Goal: Find specific page/section: Find specific page/section

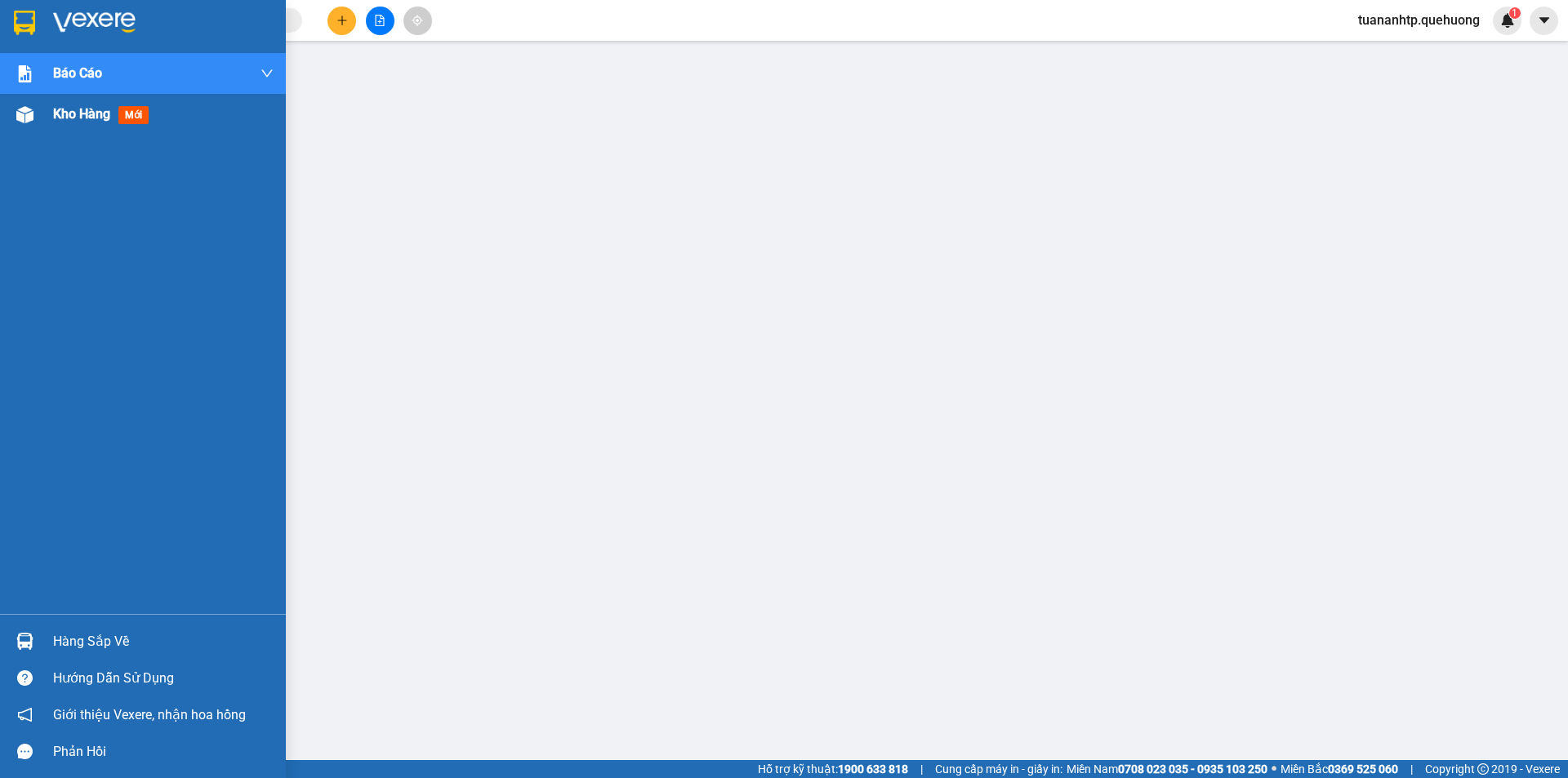
click at [77, 118] on span "Kho hàng" at bounding box center [81, 113] width 57 height 15
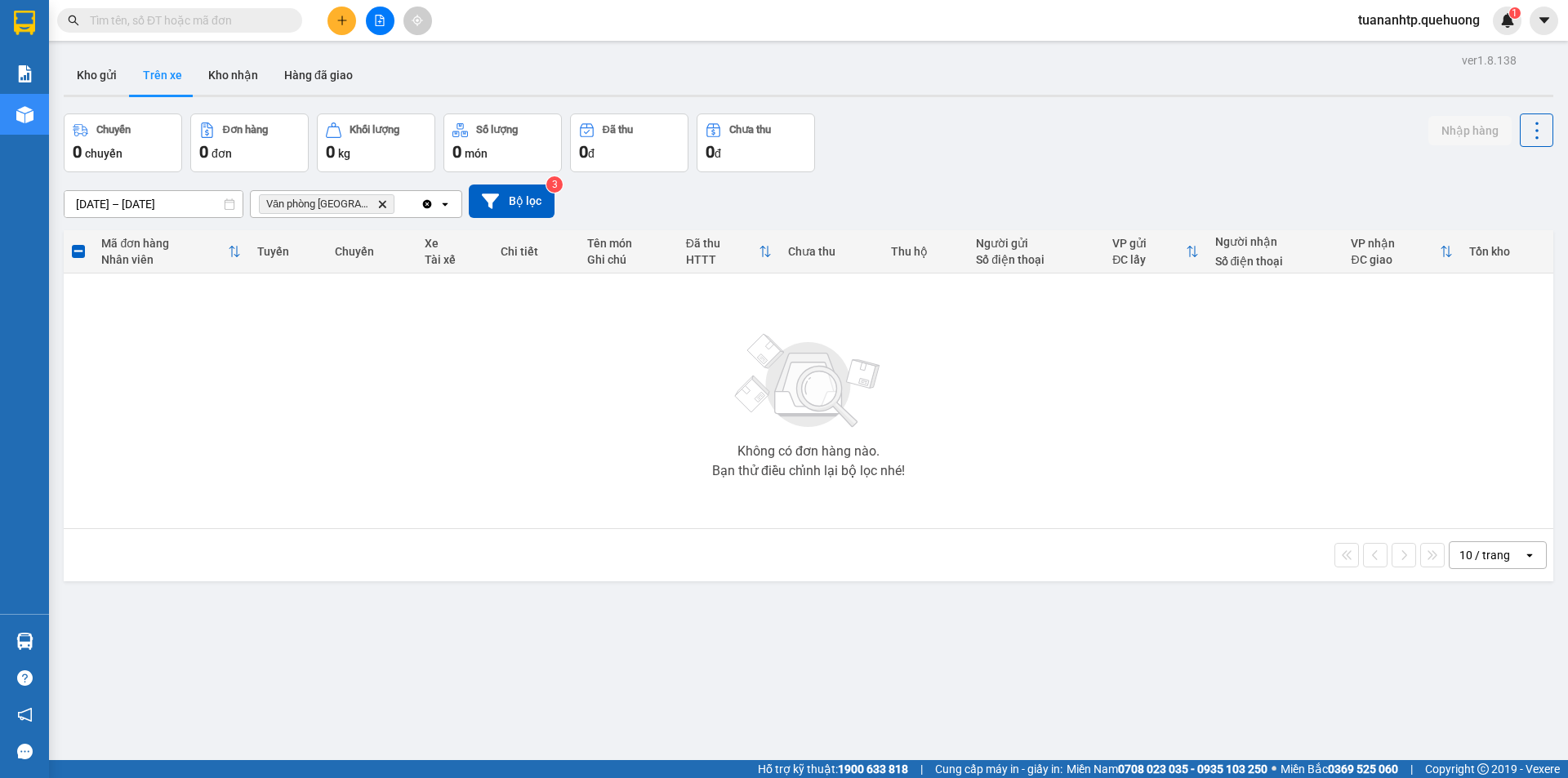
click at [207, 11] on span at bounding box center [179, 19] width 245 height 24
click at [217, 14] on input "text" at bounding box center [186, 20] width 192 height 18
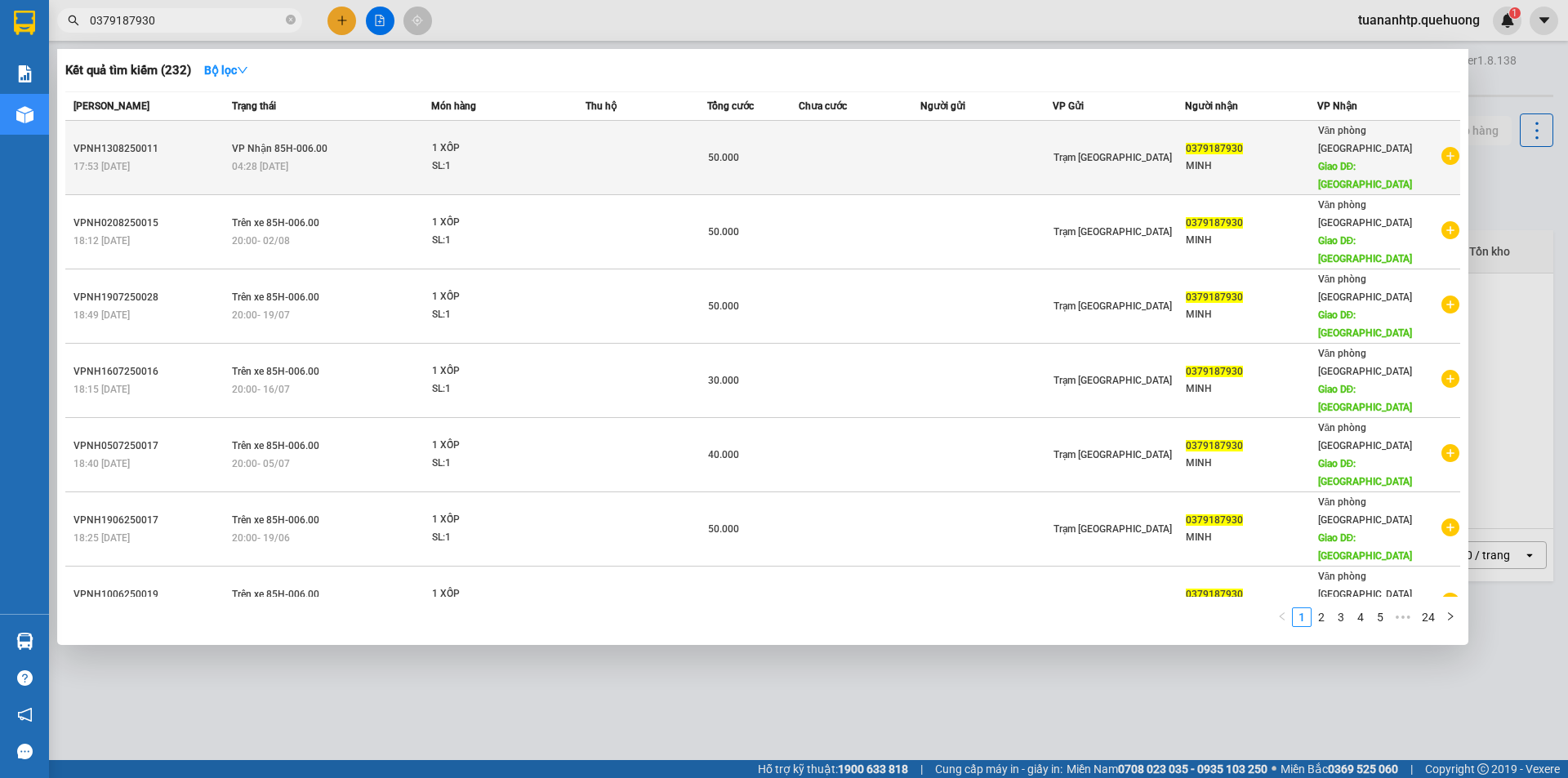
type input "0379187930"
click at [320, 138] on td "VP Nhận 85H-006.00 04:28 [DATE]" at bounding box center [329, 158] width 203 height 74
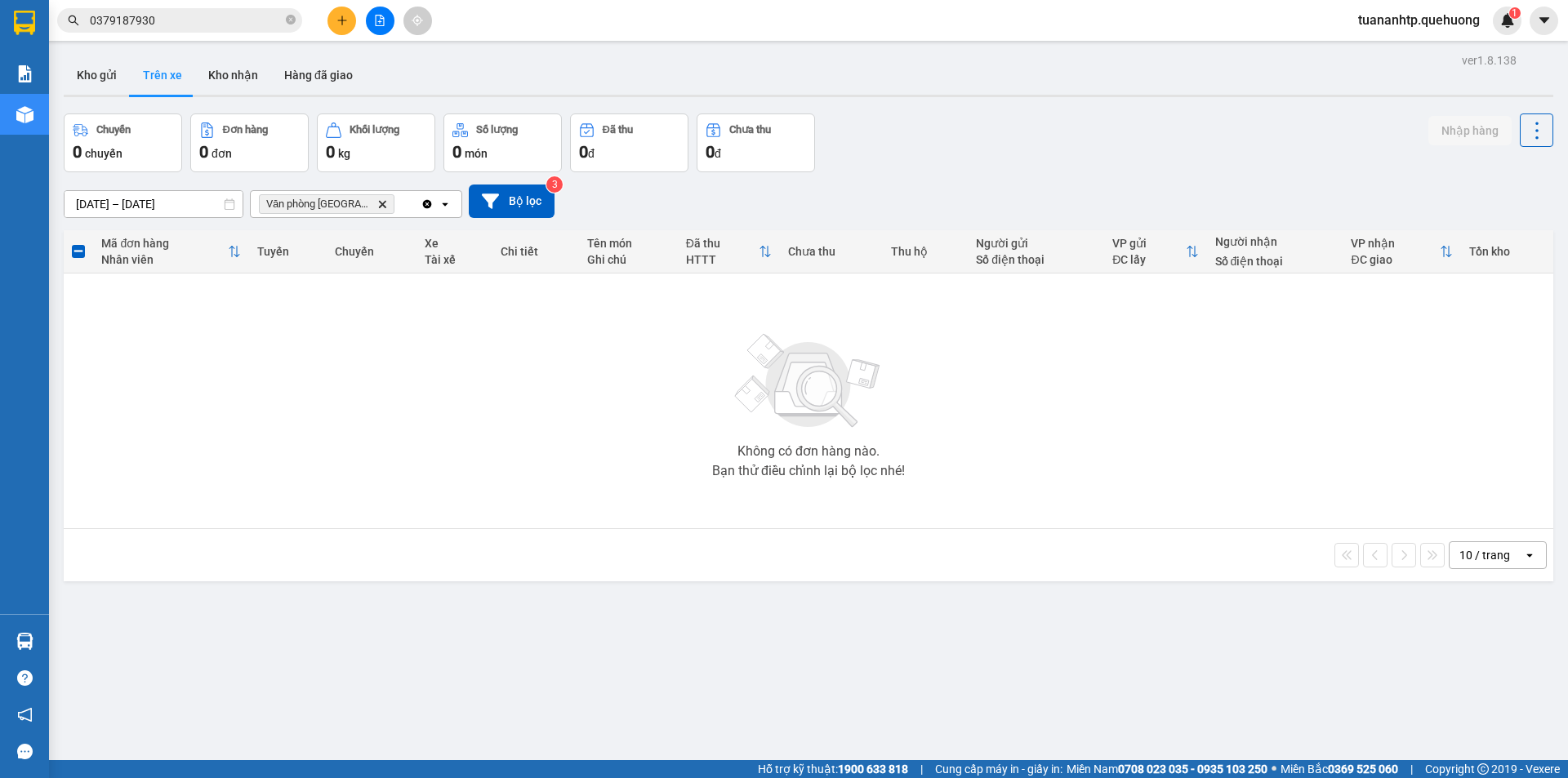
click at [188, 17] on input "0379187930" at bounding box center [186, 20] width 192 height 18
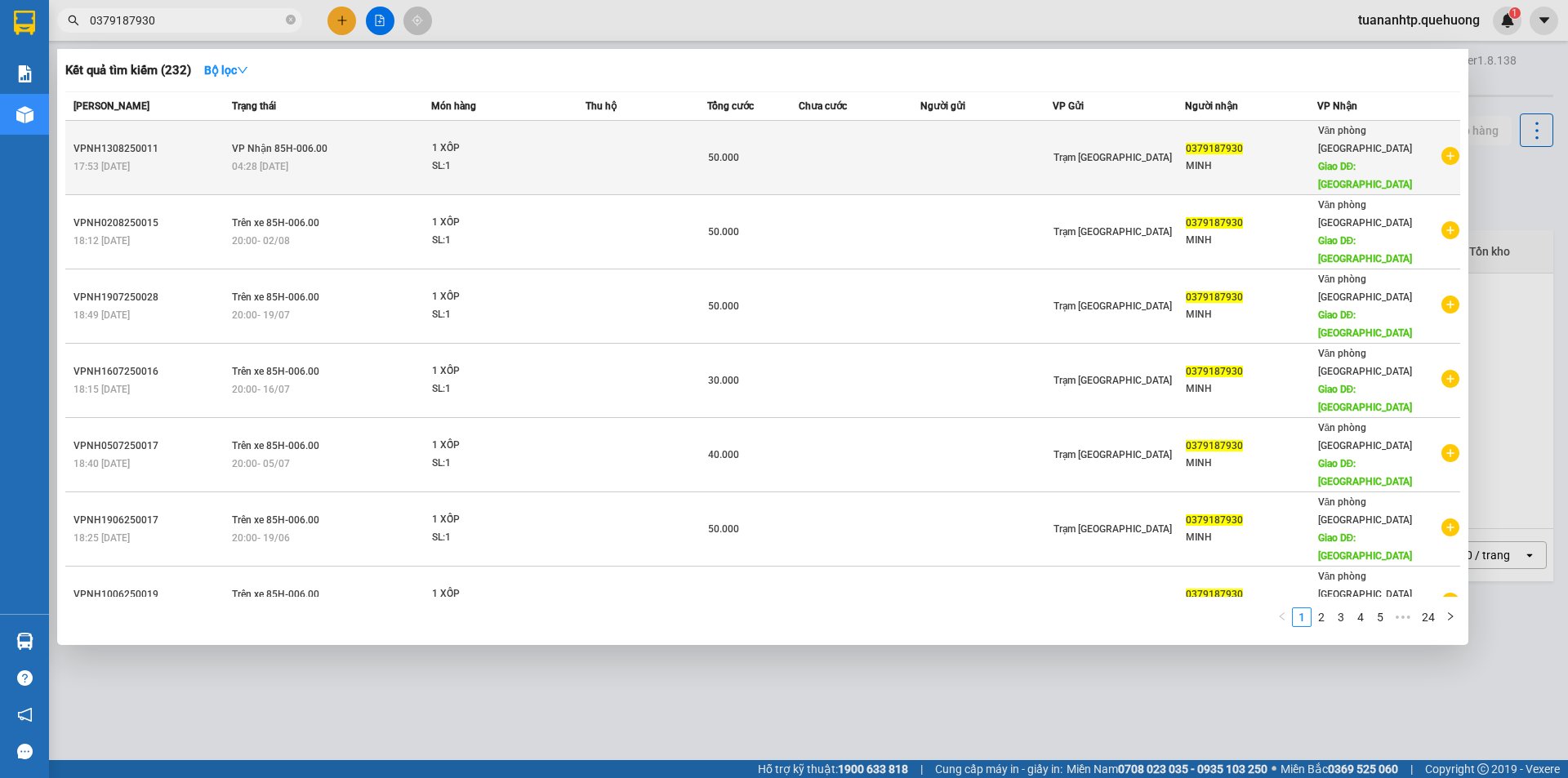
click at [285, 143] on span "VP Nhận 85H-006.00" at bounding box center [279, 149] width 95 height 12
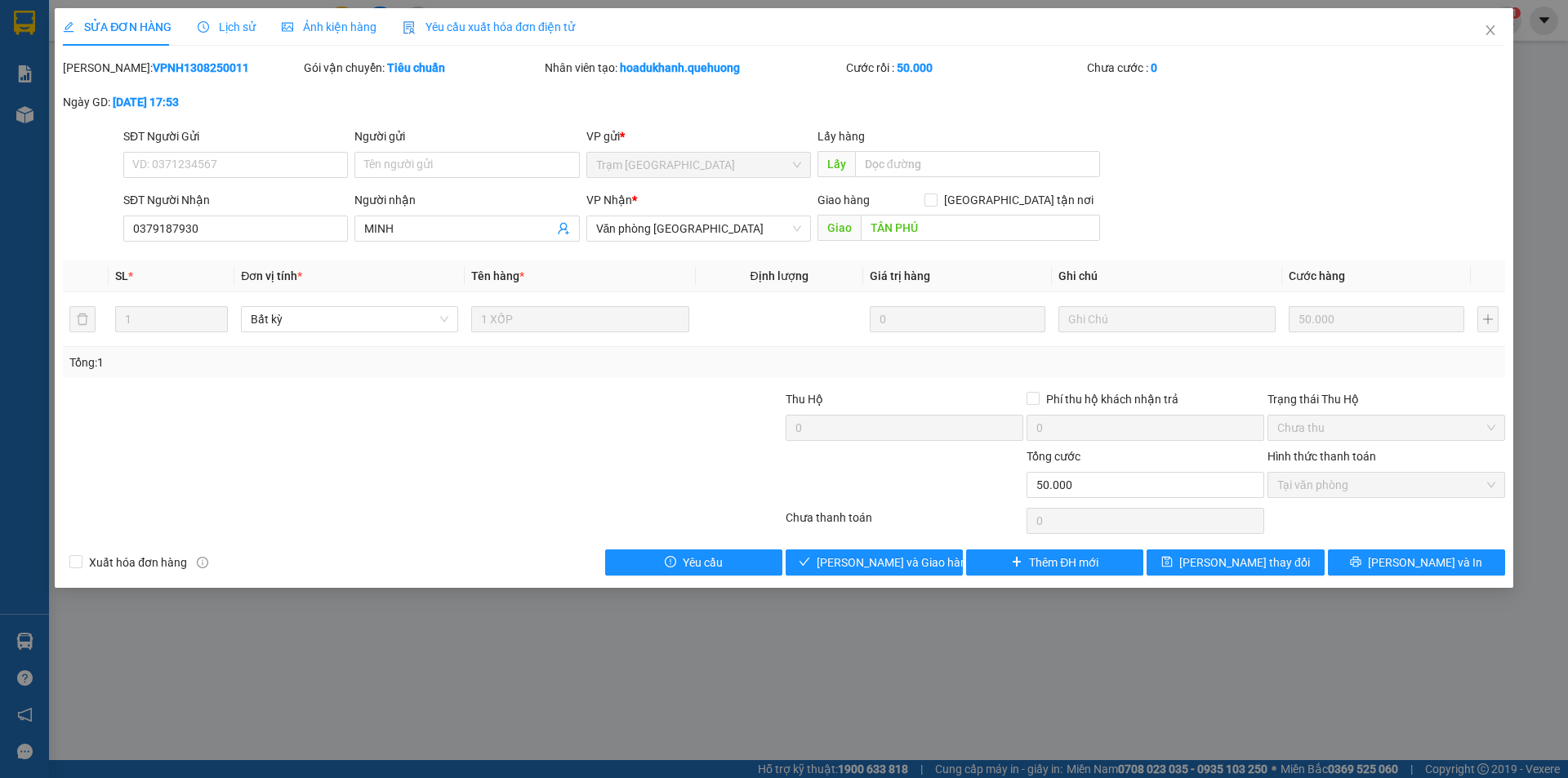
click at [218, 27] on span "Lịch sử" at bounding box center [226, 27] width 58 height 13
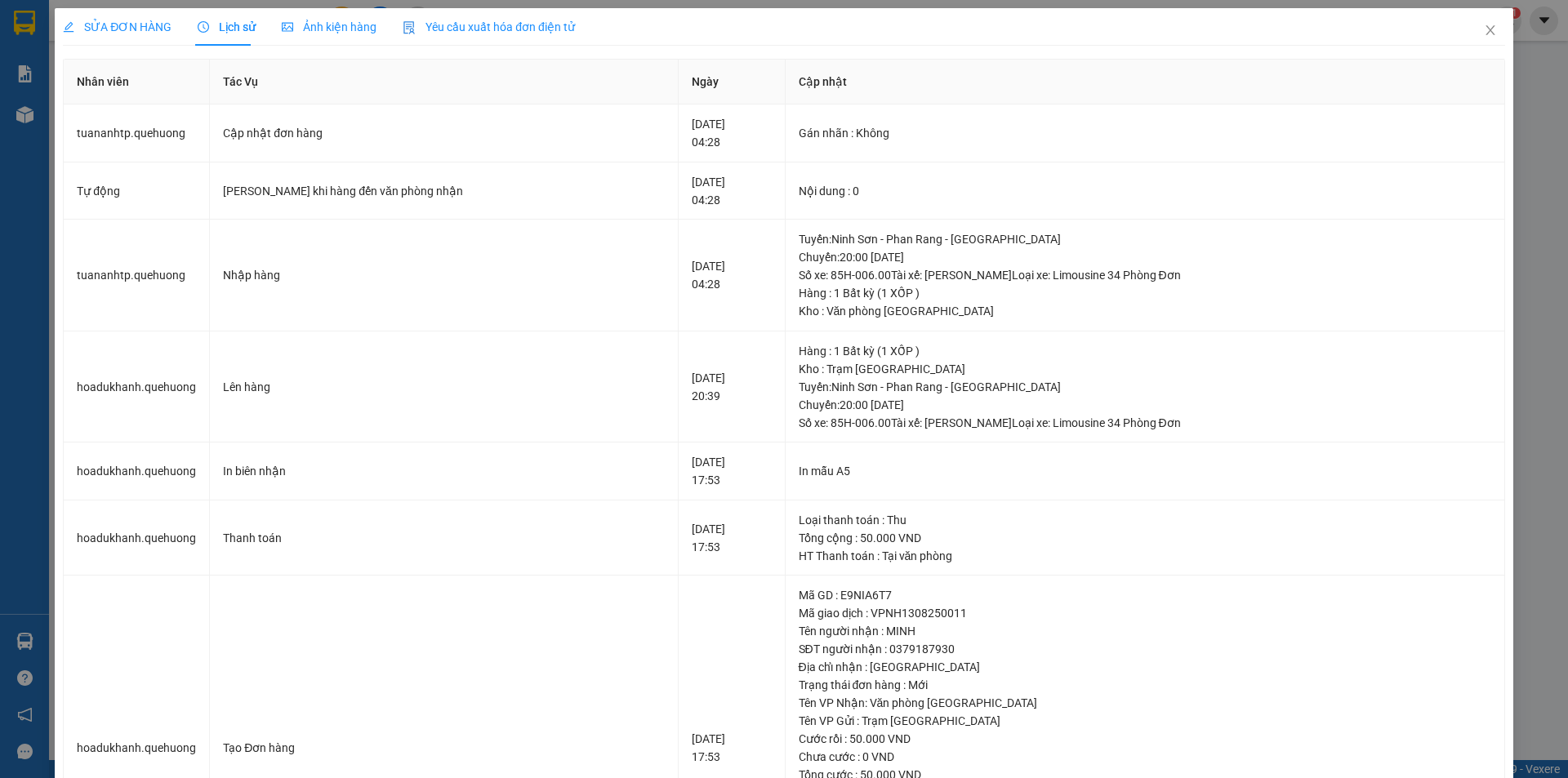
click at [41, 116] on div "SỬA ĐƠN HÀNG Lịch sử Ảnh kiện hàng Yêu cầu xuất hóa đơn điện tử Total Paid Fee …" at bounding box center [784, 389] width 1568 height 778
click at [19, 120] on div "SỬA ĐƠN HÀNG Lịch sử Ảnh kiện hàng Yêu cầu xuất hóa đơn điện tử Total Paid Fee …" at bounding box center [784, 389] width 1568 height 778
click at [27, 79] on div "SỬA ĐƠN HÀNG Lịch sử Ảnh kiện hàng Yêu cầu xuất hóa đơn điện tử Total Paid Fee …" at bounding box center [784, 389] width 1568 height 778
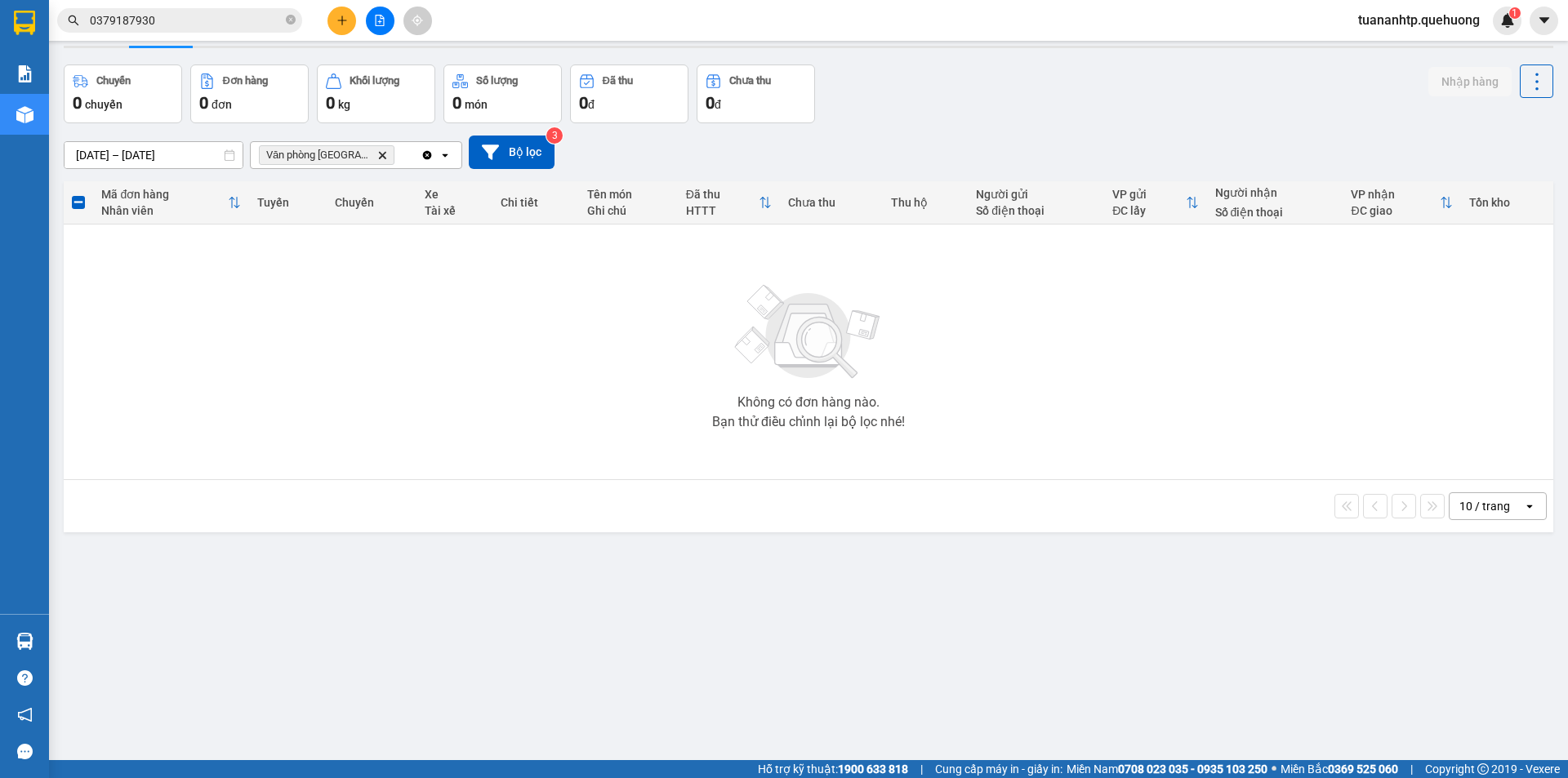
scroll to position [75, 0]
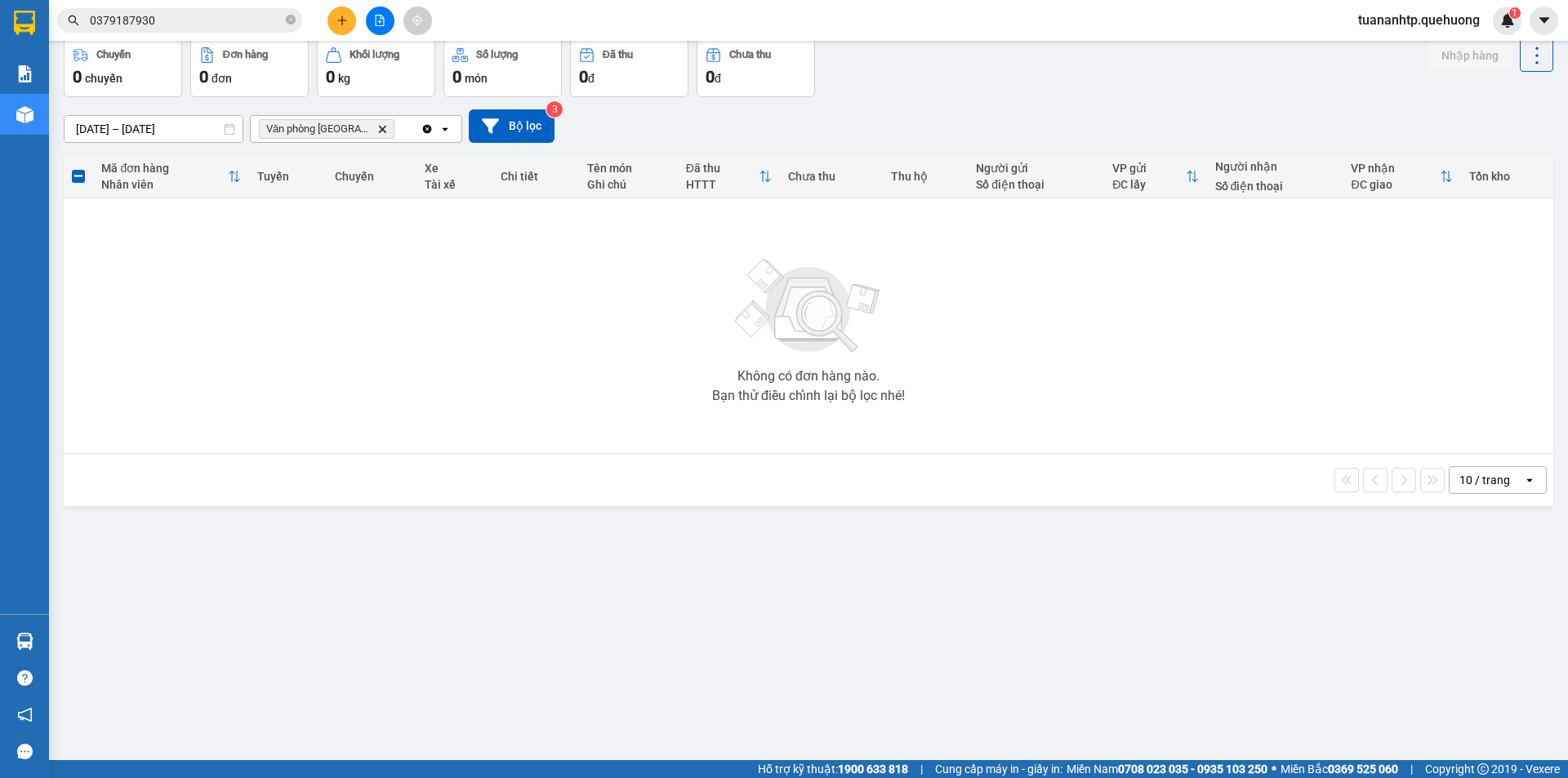
drag, startPoint x: 442, startPoint y: 478, endPoint x: 388, endPoint y: 366, distance: 124.3
click at [434, 473] on div "10 / trang open" at bounding box center [808, 480] width 1477 height 28
click at [383, 24] on icon "file-add" at bounding box center [380, 20] width 12 height 12
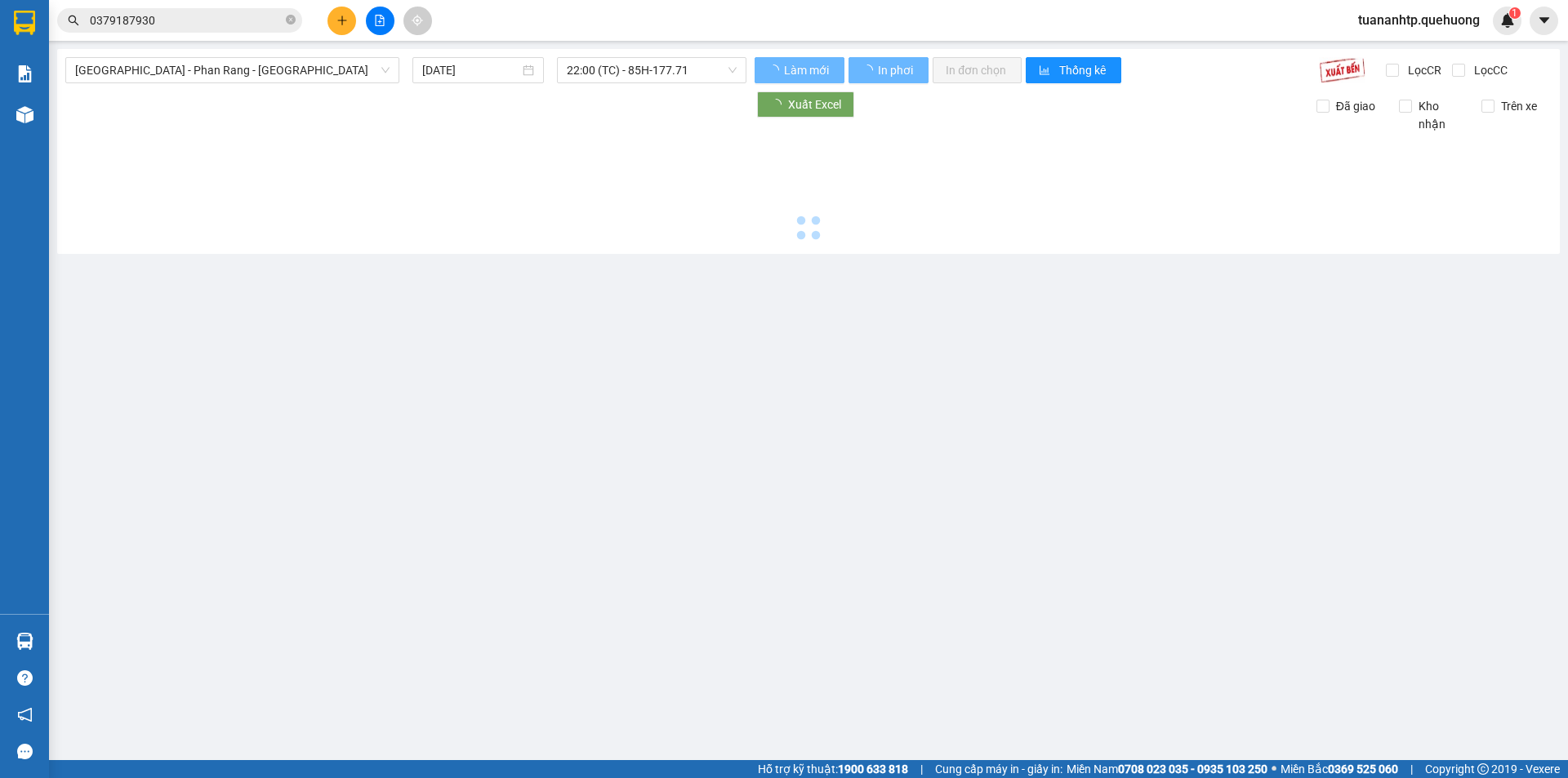
type input "[DATE]"
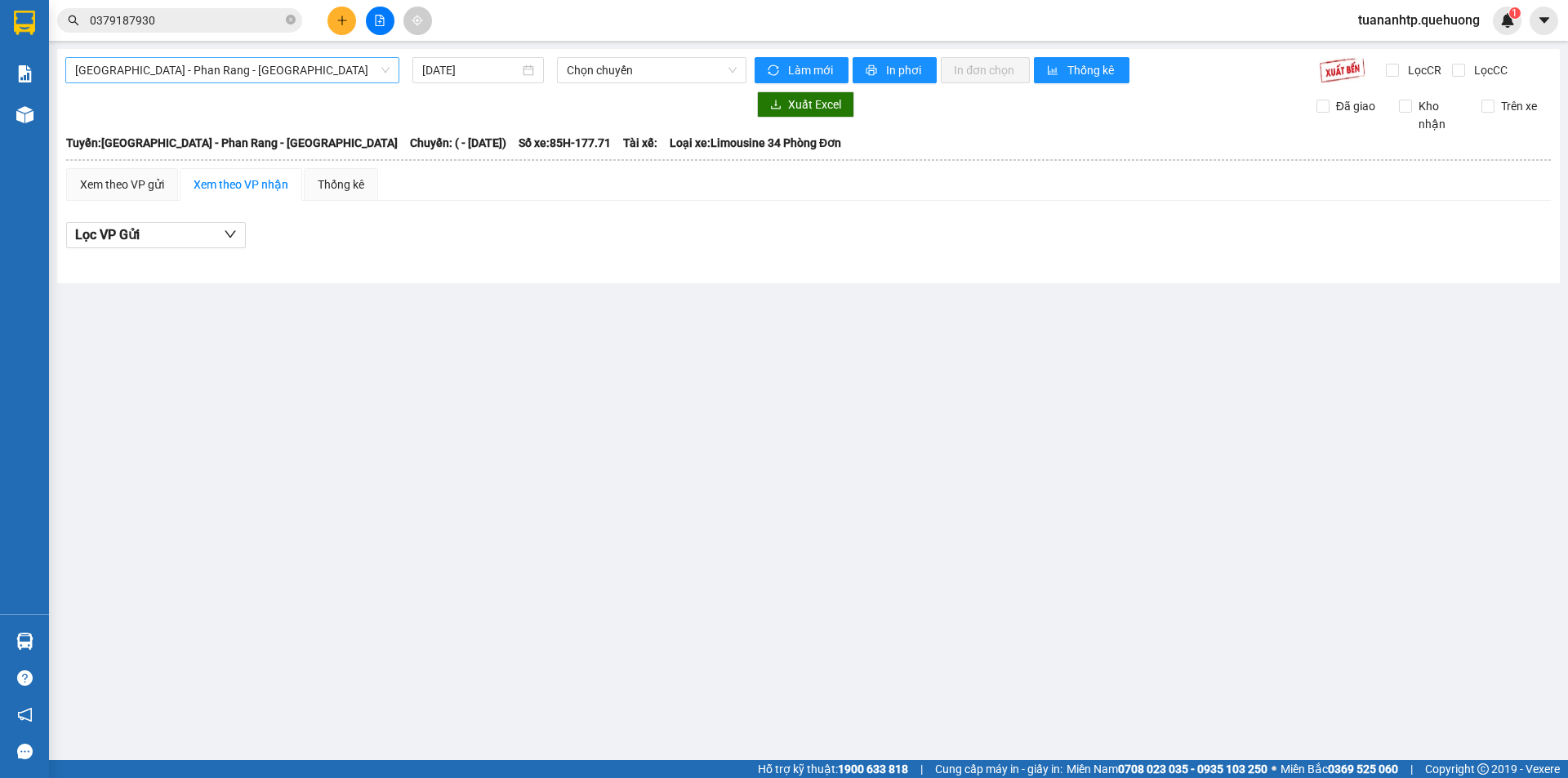
click at [311, 77] on span "[GEOGRAPHIC_DATA] - Phan Rang - [GEOGRAPHIC_DATA]" at bounding box center [232, 69] width 315 height 24
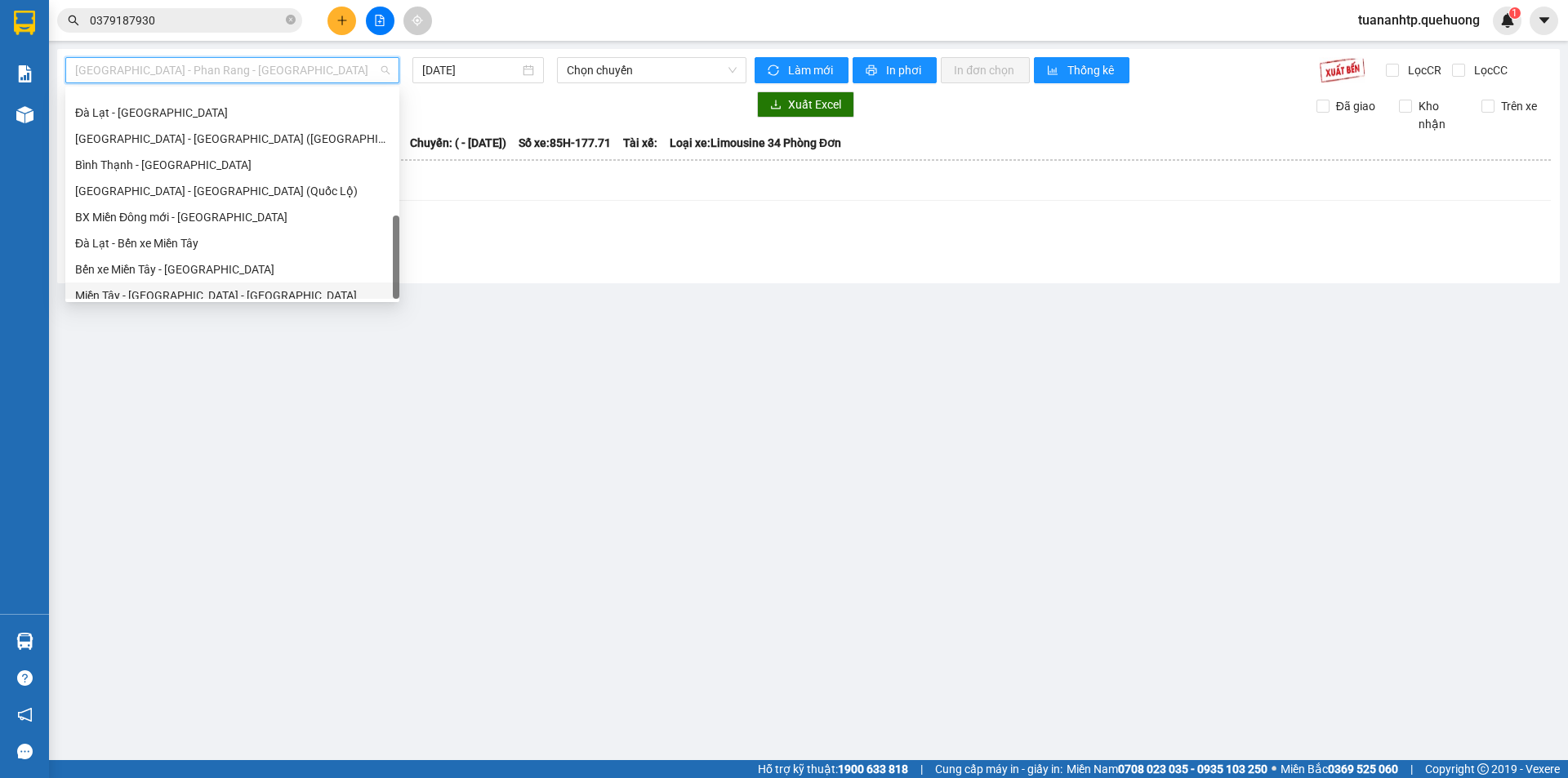
scroll to position [444, 0]
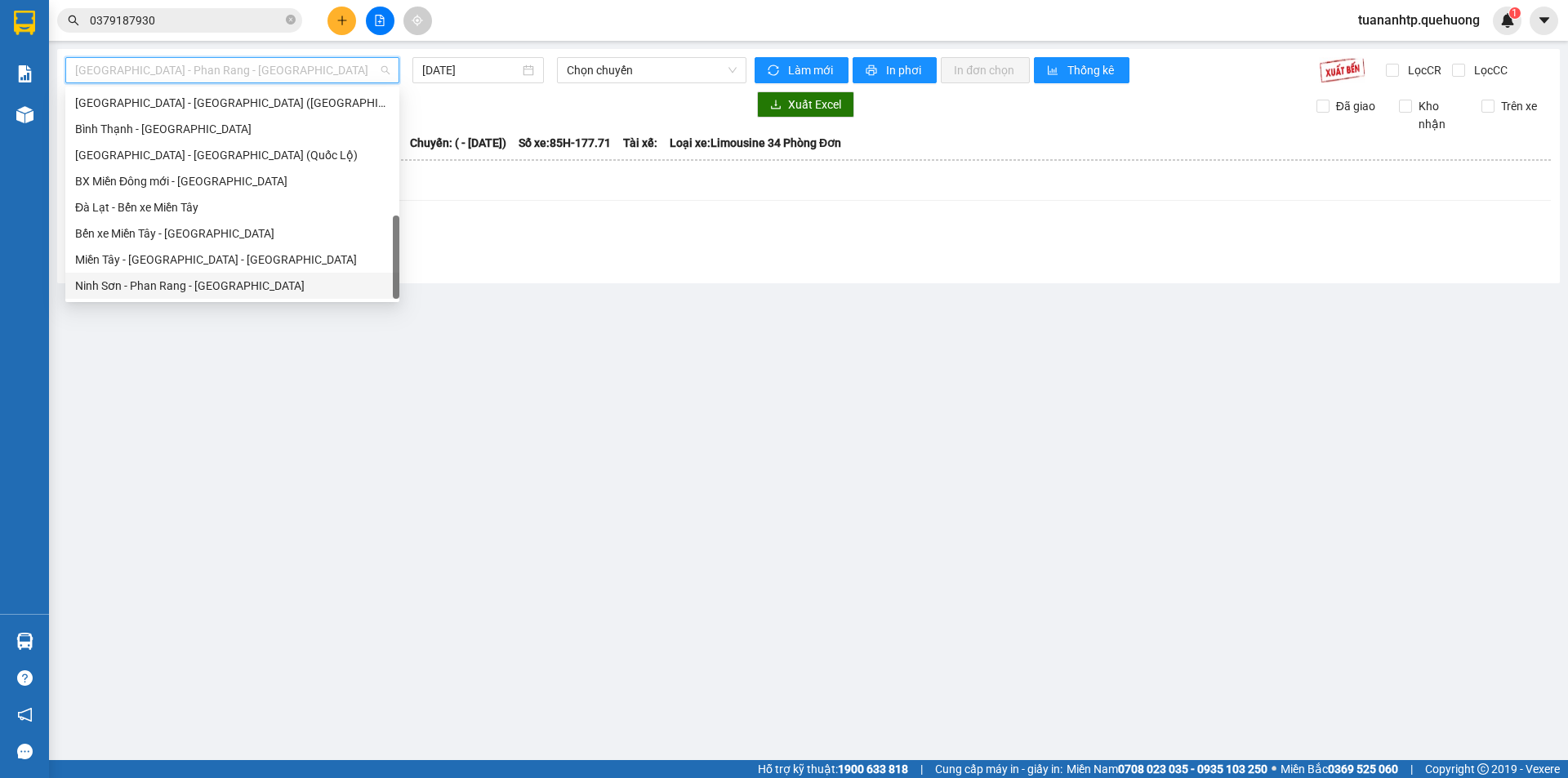
click at [170, 282] on div "Ninh Sơn - Phan Rang - [GEOGRAPHIC_DATA]" at bounding box center [232, 286] width 315 height 18
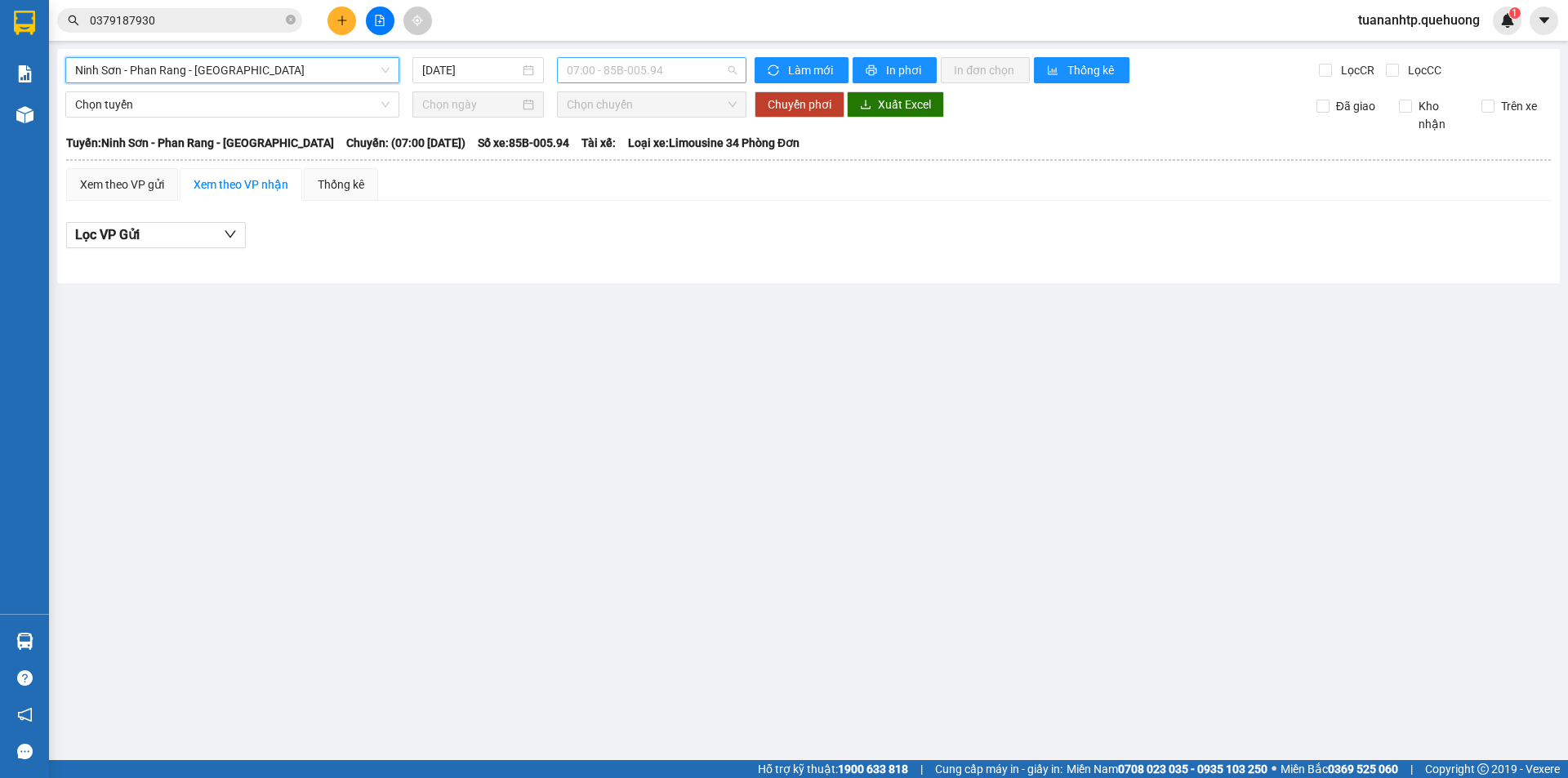
click at [652, 67] on span "07:00 - 85B-005.94" at bounding box center [651, 69] width 170 height 24
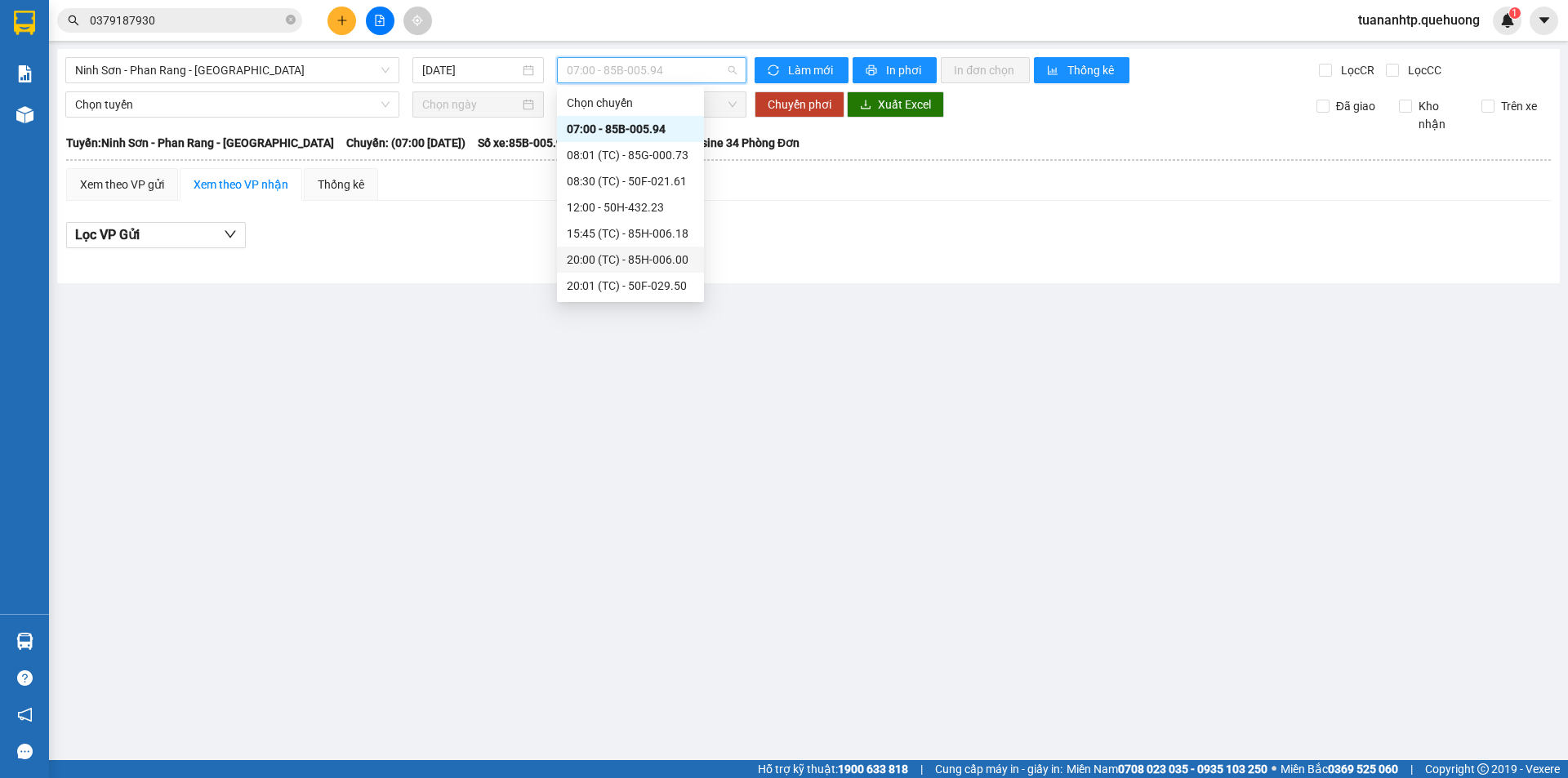
click at [658, 257] on div "20:00 (TC) - 85H-006.00" at bounding box center [630, 260] width 127 height 18
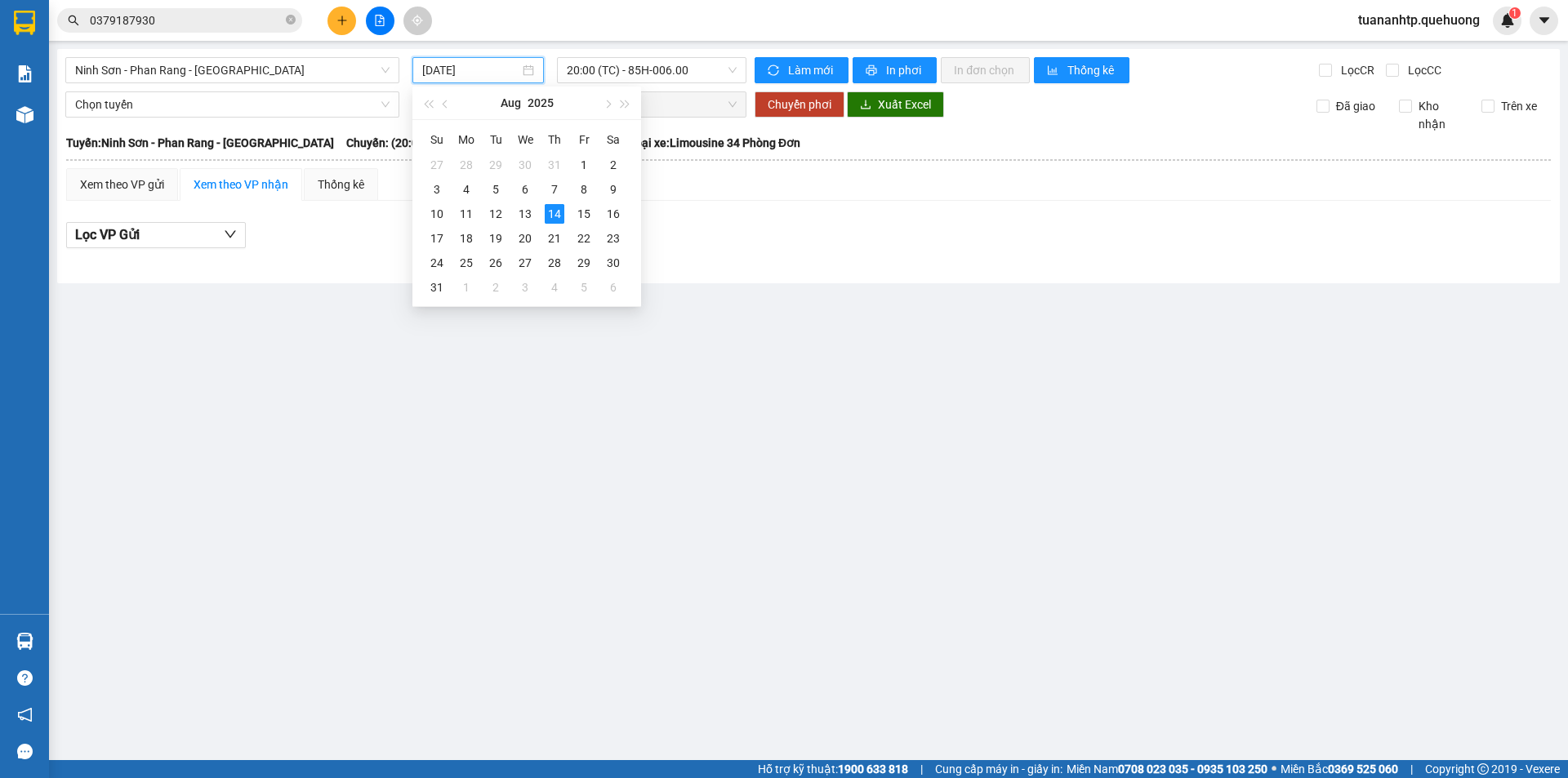
click at [483, 62] on input "[DATE]" at bounding box center [470, 70] width 97 height 18
click at [523, 216] on div "13" at bounding box center [525, 213] width 19 height 19
type input "[DATE]"
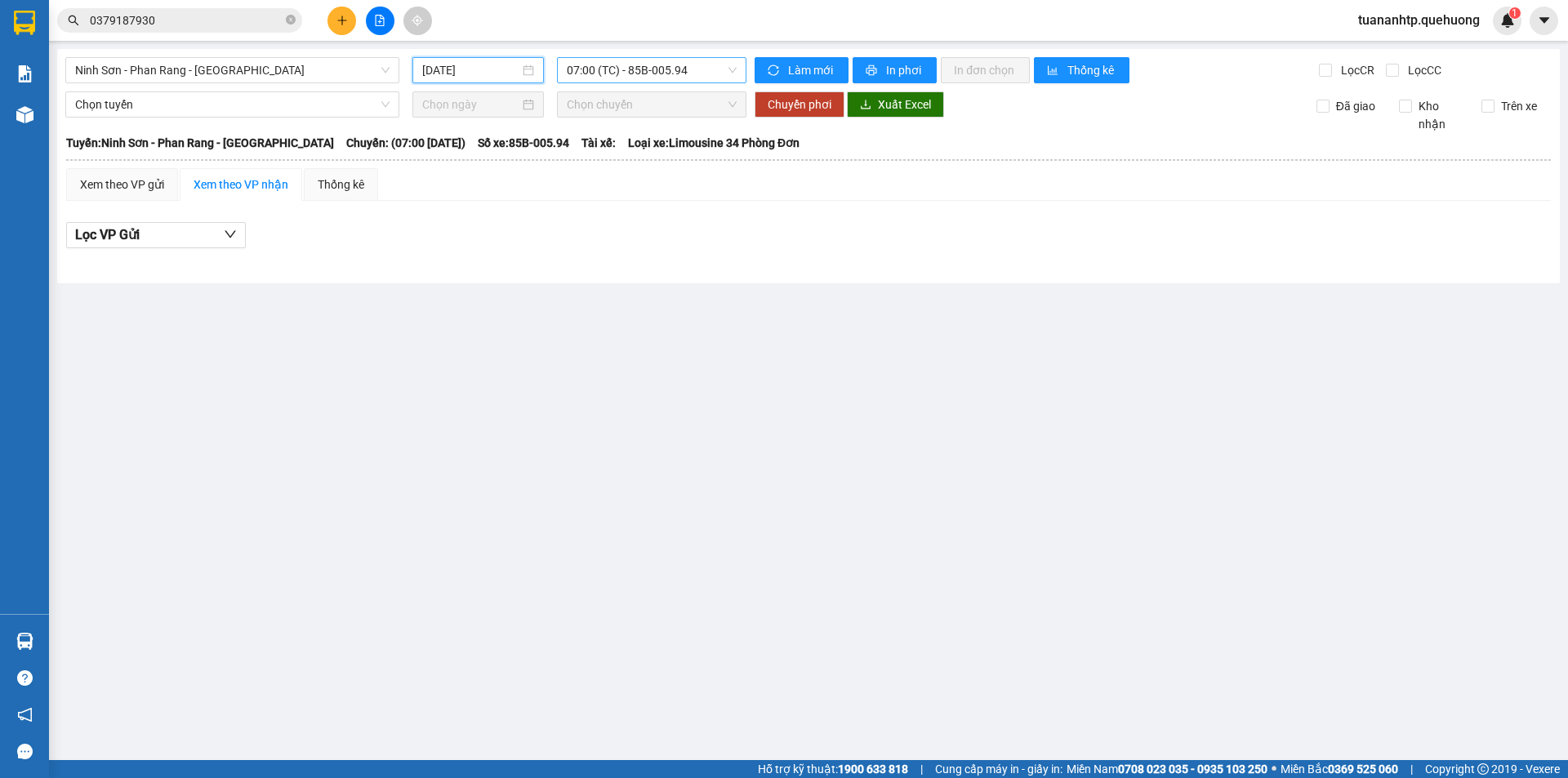
click at [664, 68] on span "07:00 (TC) - 85B-005.94" at bounding box center [651, 69] width 170 height 24
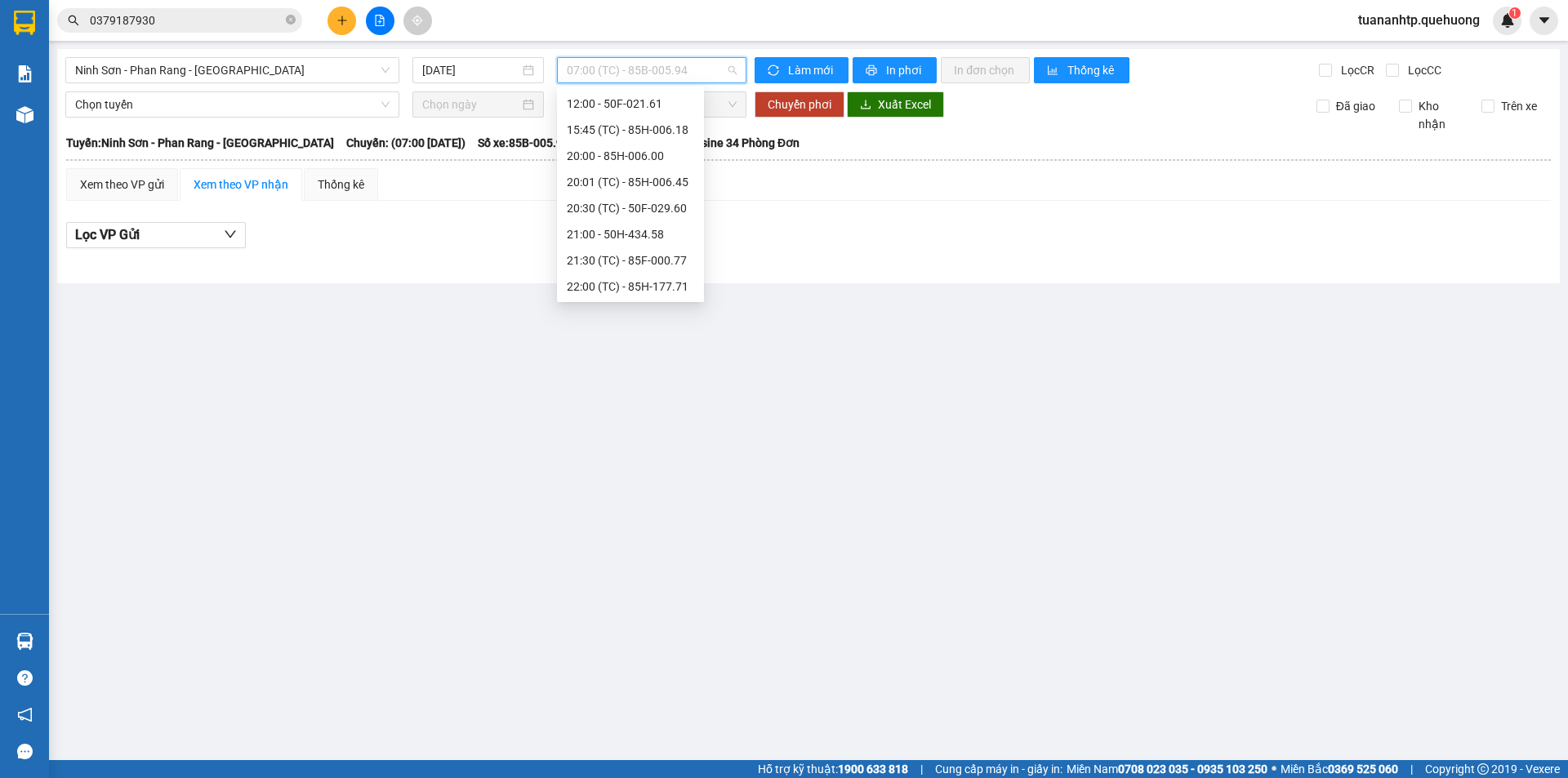
scroll to position [75, 0]
click at [641, 184] on div "20:00 - 85H-006.00" at bounding box center [630, 185] width 127 height 18
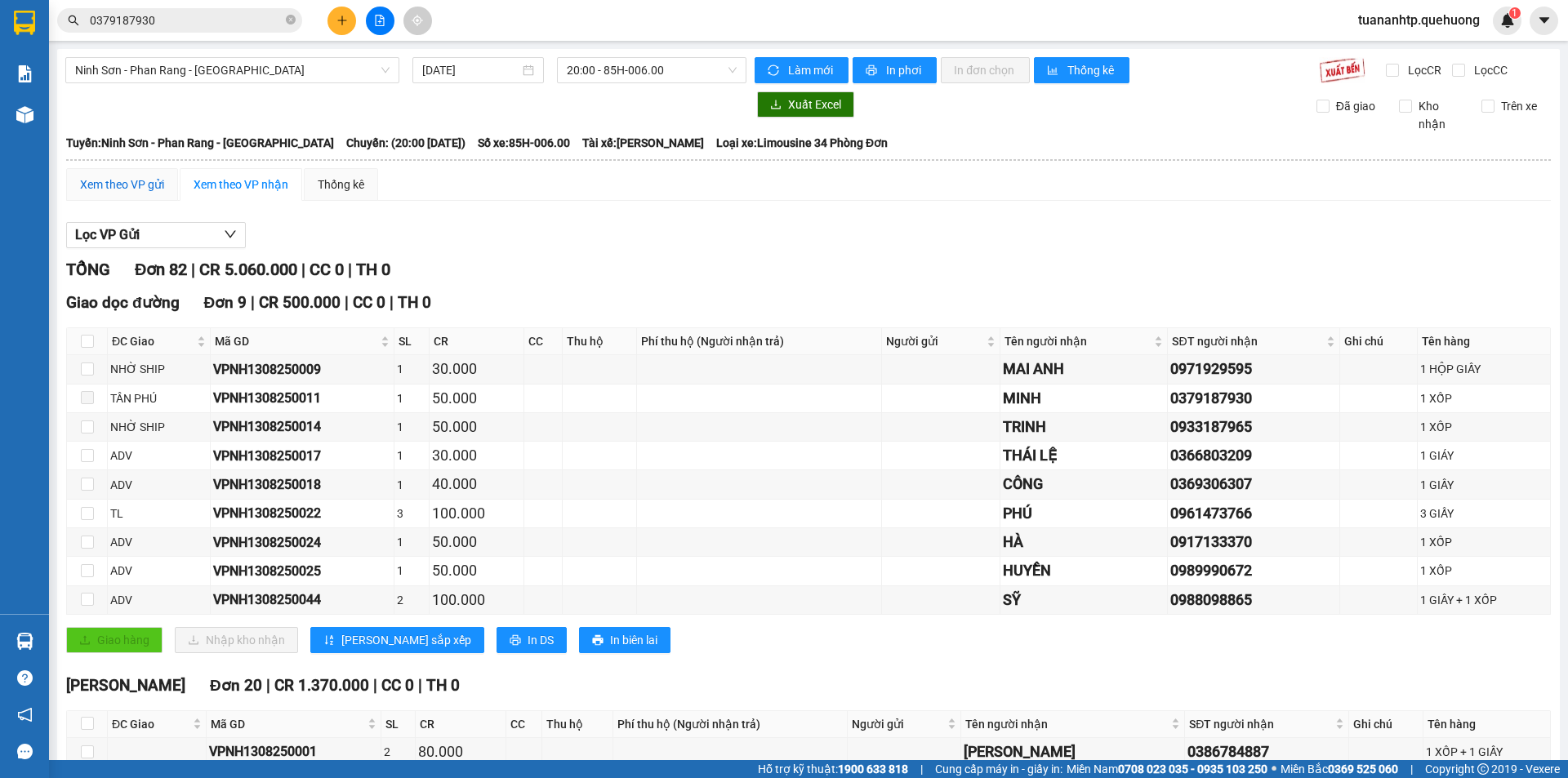
click at [122, 185] on div "Xem theo VP gửi" at bounding box center [121, 185] width 84 height 18
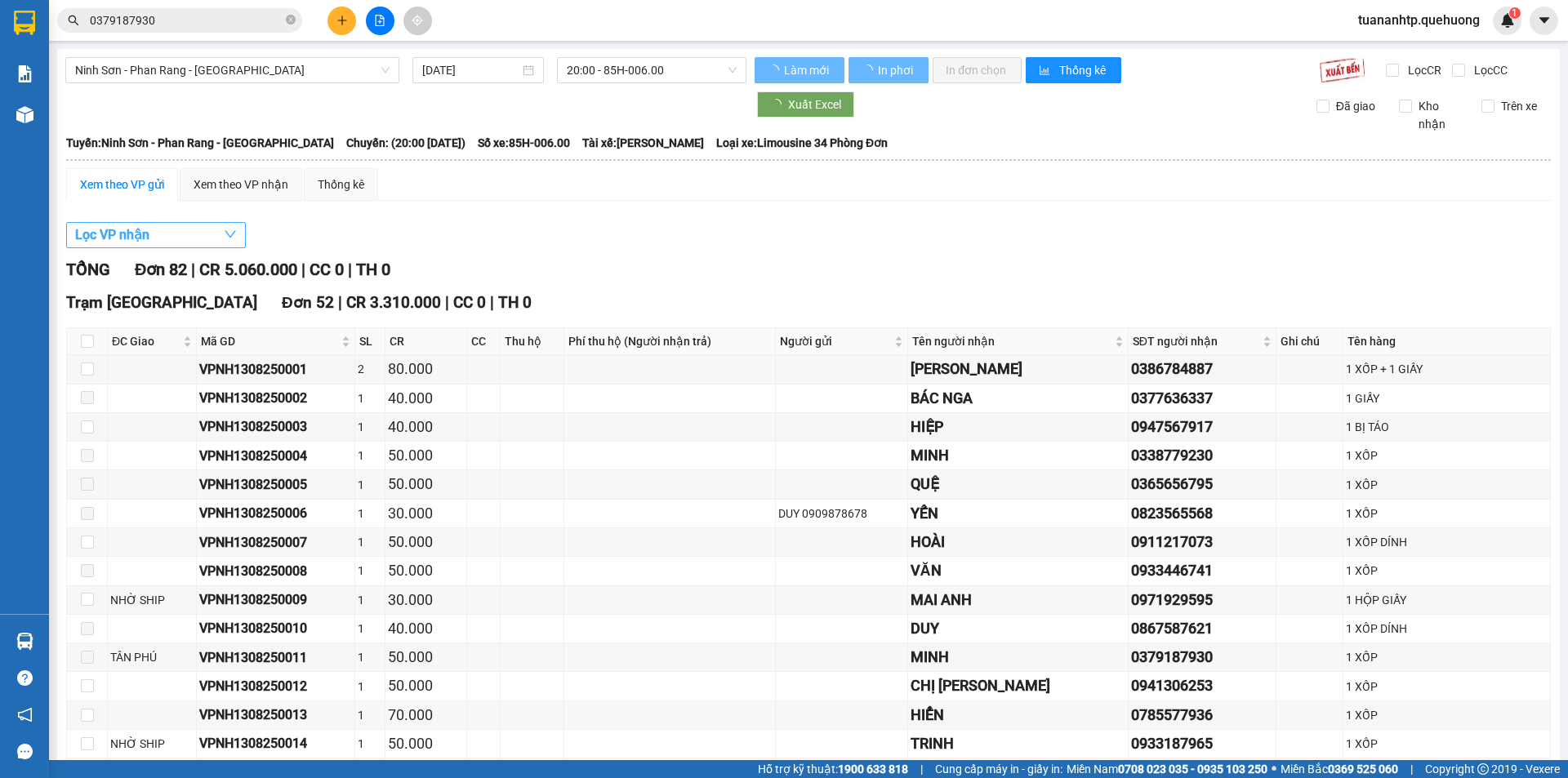
click at [234, 236] on icon "down" at bounding box center [231, 235] width 13 height 13
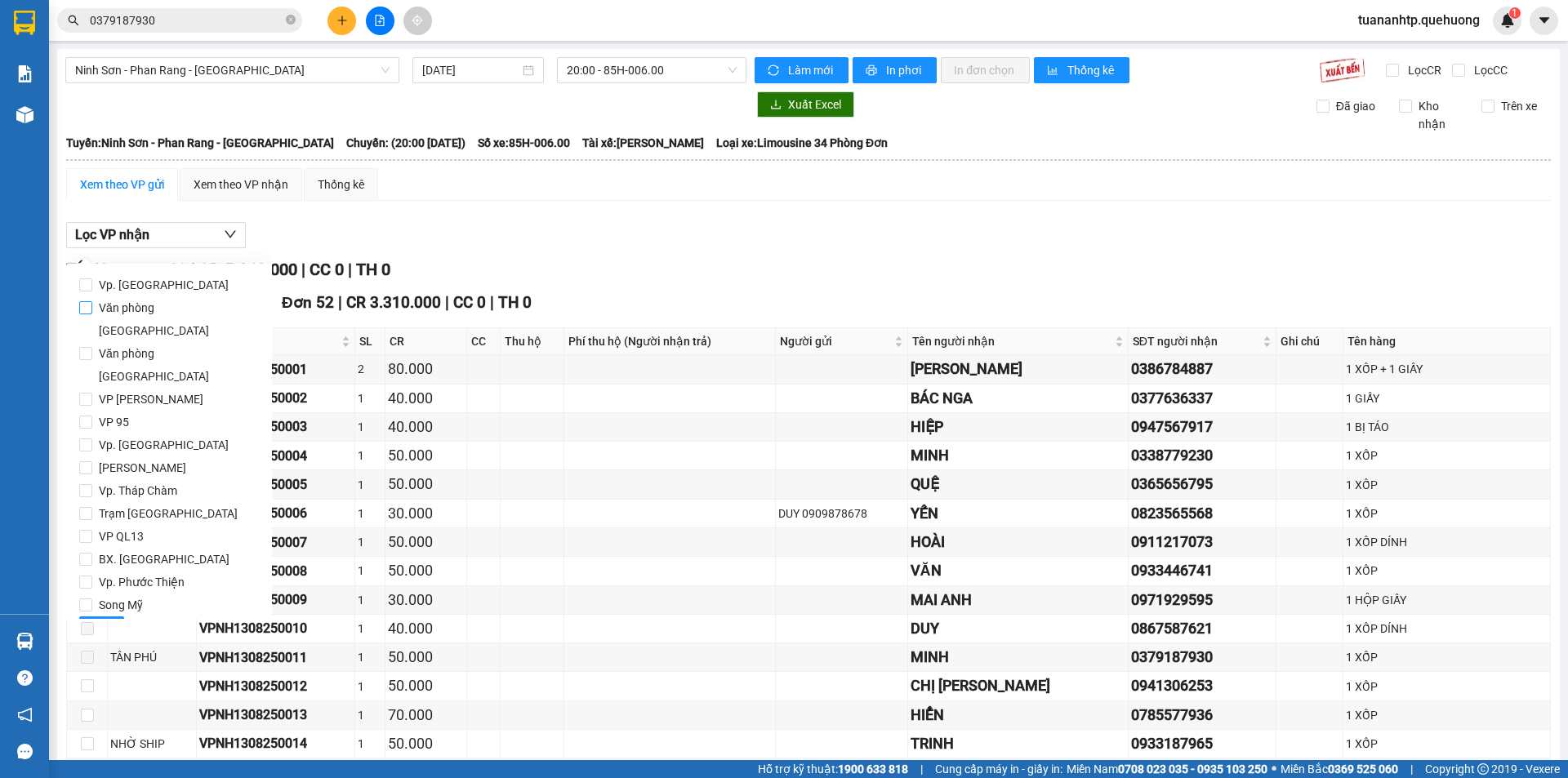
click at [147, 310] on span "Văn phòng [GEOGRAPHIC_DATA]" at bounding box center [175, 319] width 166 height 46
click at [92, 310] on input "Văn phòng [GEOGRAPHIC_DATA]" at bounding box center [86, 308] width 13 height 13
checkbox input "true"
click at [109, 620] on span "Lọc" at bounding box center [102, 629] width 19 height 18
